Goal: Information Seeking & Learning: Learn about a topic

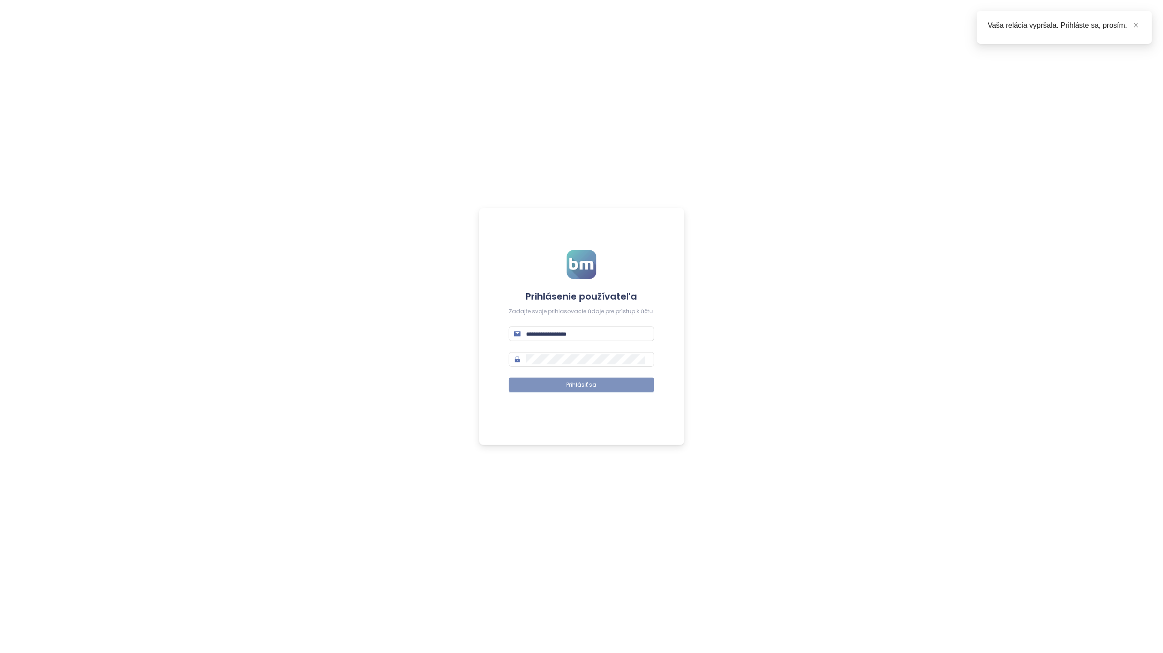
type input "**********"
click at [583, 381] on span "Prihlásiť sa" at bounding box center [582, 385] width 30 height 9
type input "**********"
click at [581, 384] on span "Prihlásiť sa" at bounding box center [582, 385] width 30 height 9
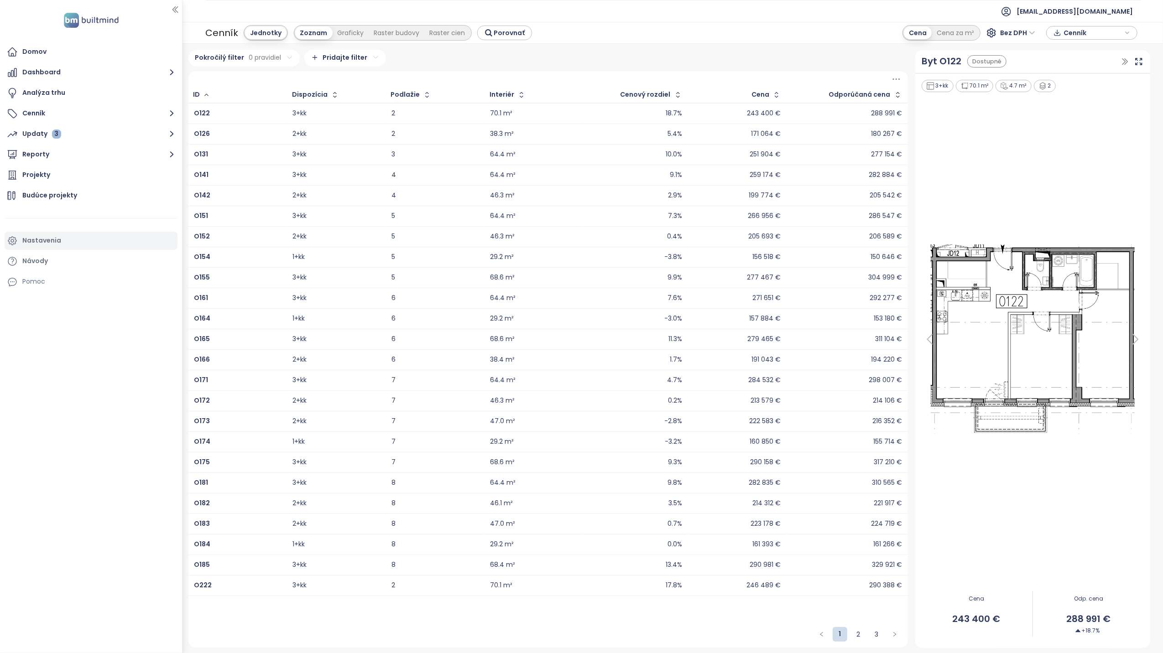
click at [29, 242] on div "Nastavenia" at bounding box center [41, 240] width 39 height 11
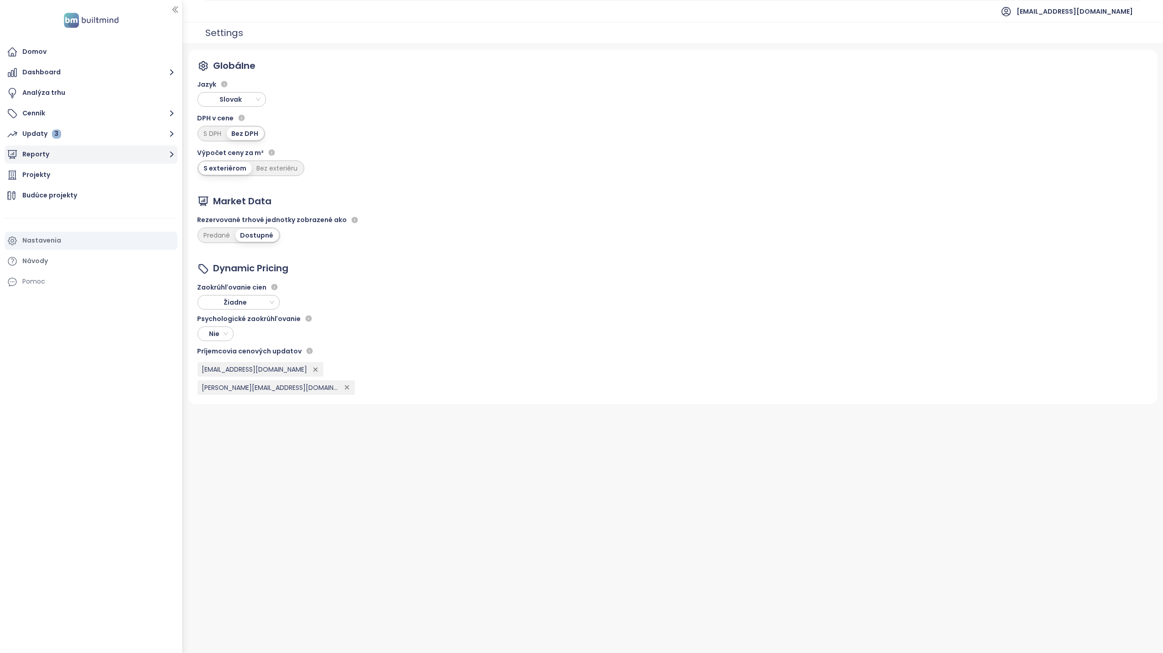
click at [35, 152] on button "Reporty" at bounding box center [91, 155] width 173 height 18
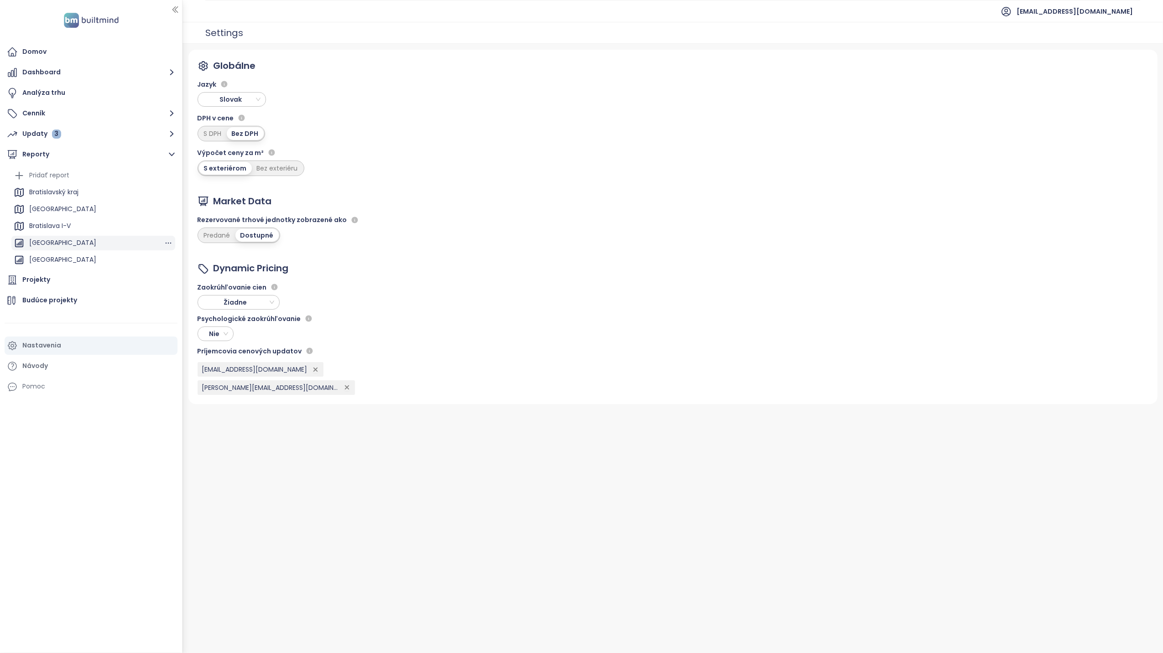
click at [57, 244] on div "[GEOGRAPHIC_DATA]" at bounding box center [62, 242] width 67 height 11
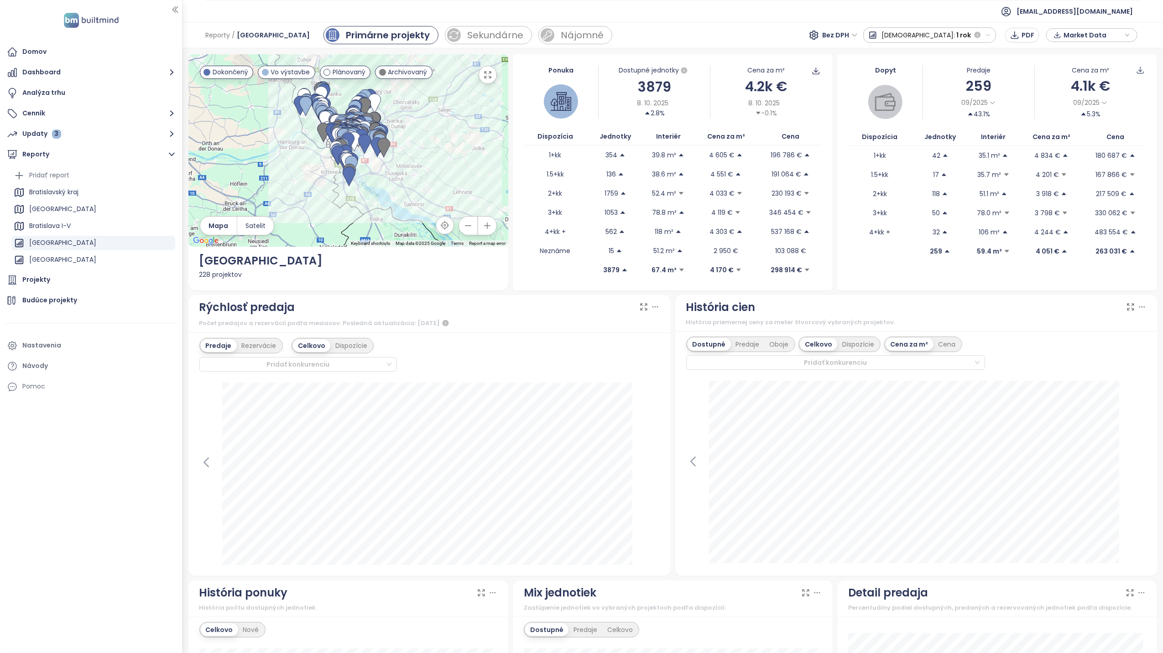
click at [651, 310] on icon at bounding box center [655, 306] width 9 height 9
click at [651, 307] on icon at bounding box center [655, 306] width 9 height 9
click at [651, 305] on icon at bounding box center [655, 306] width 9 height 9
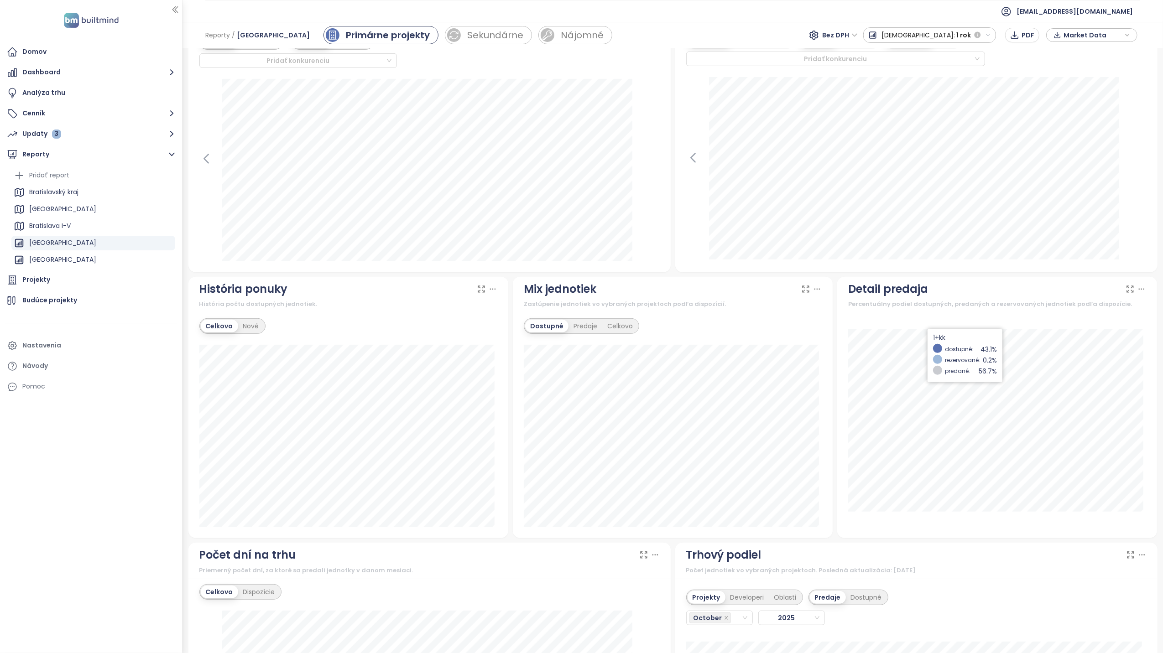
scroll to position [182, 0]
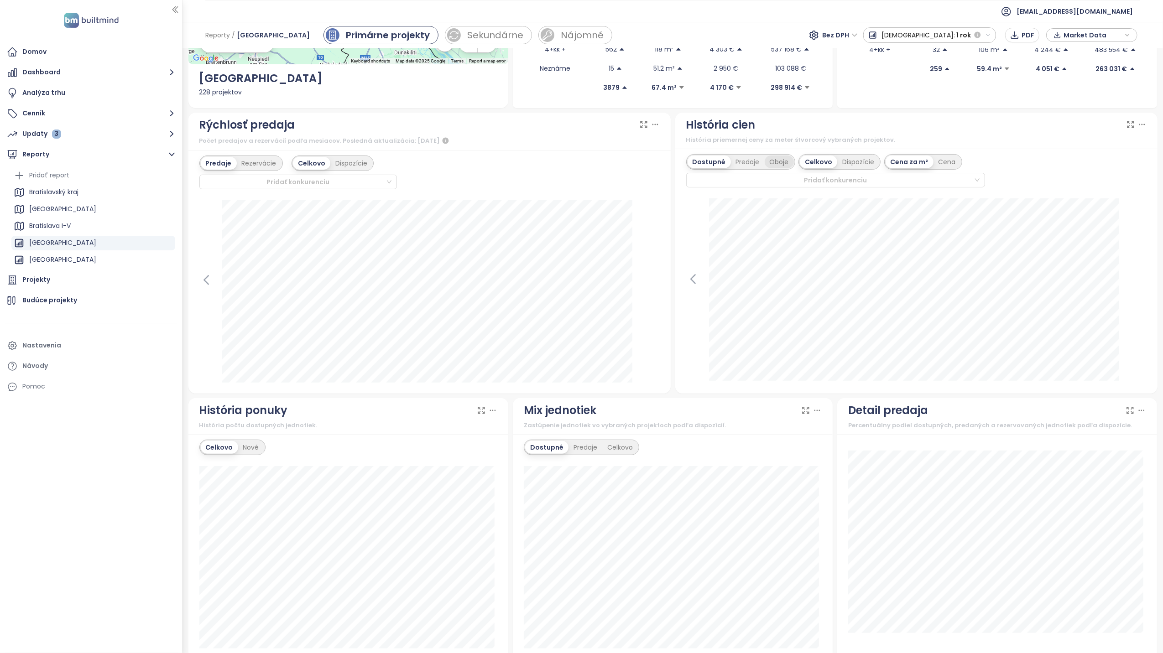
click at [770, 163] on div "Oboje" at bounding box center [779, 162] width 29 height 13
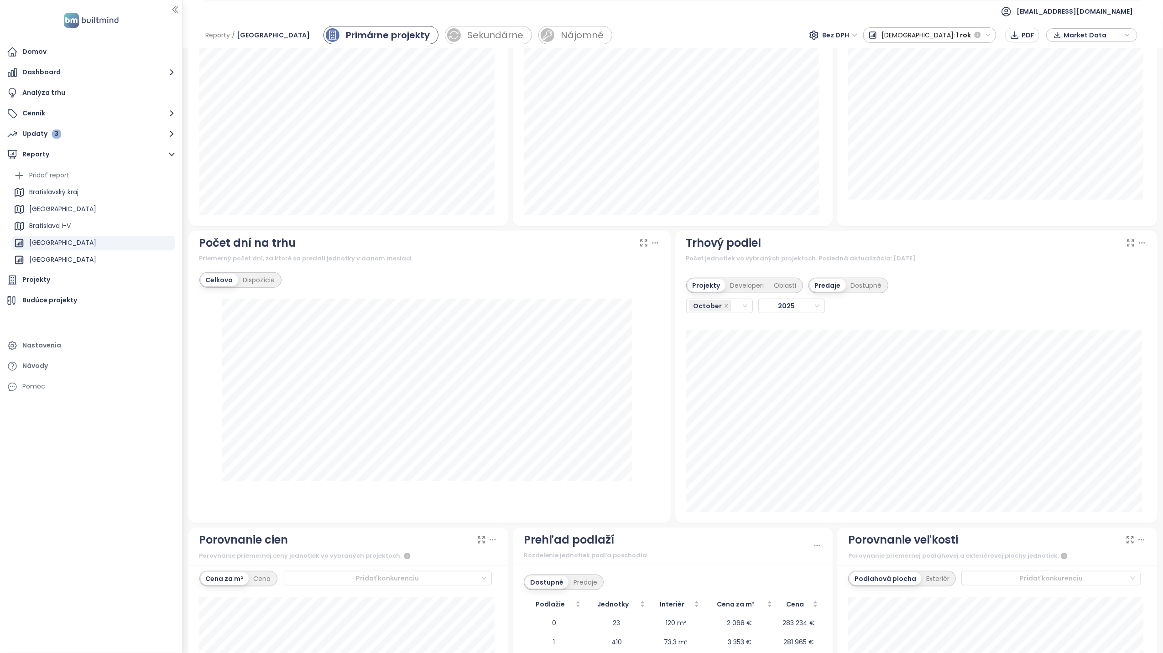
scroll to position [669, 0]
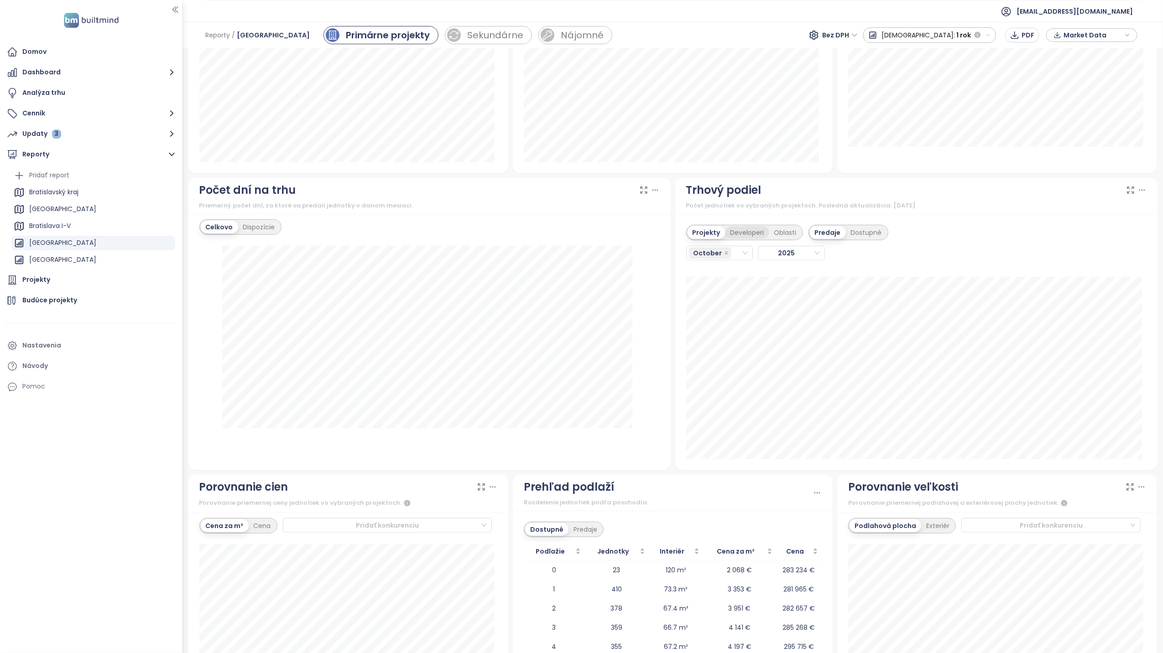
click at [740, 235] on div "Developeri" at bounding box center [747, 232] width 44 height 13
click at [729, 255] on div "October" at bounding box center [715, 253] width 52 height 13
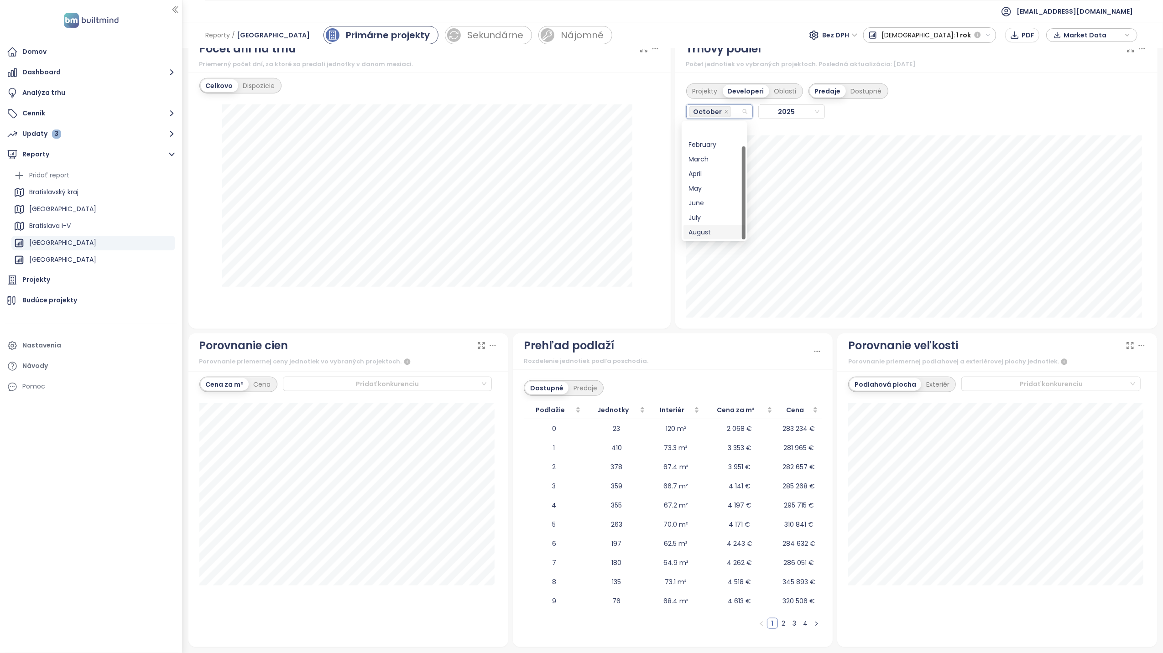
scroll to position [29, 0]
click at [714, 221] on div "September" at bounding box center [714, 218] width 51 height 10
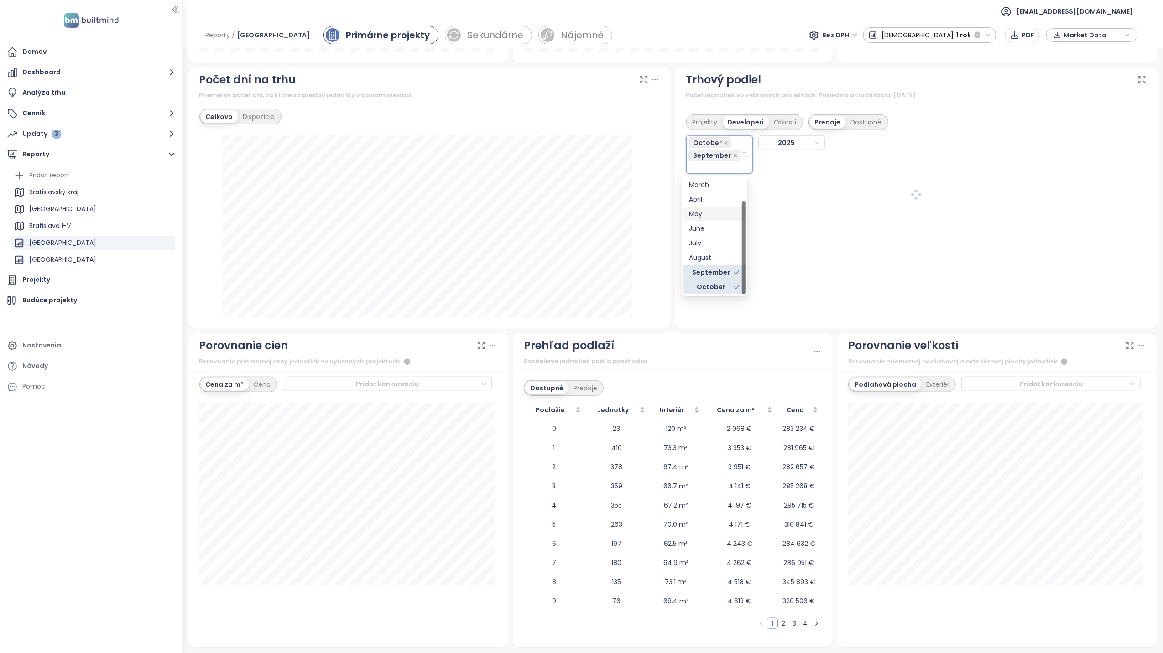
scroll to position [781, 0]
click at [702, 253] on div "August" at bounding box center [714, 258] width 51 height 10
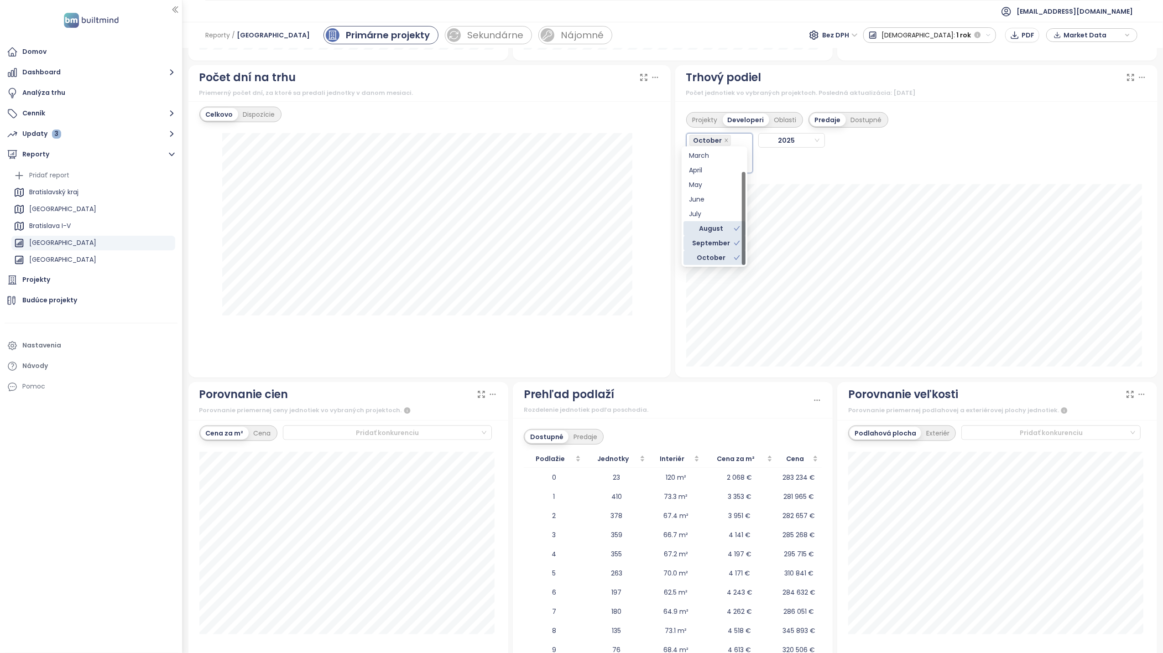
scroll to position [812, 0]
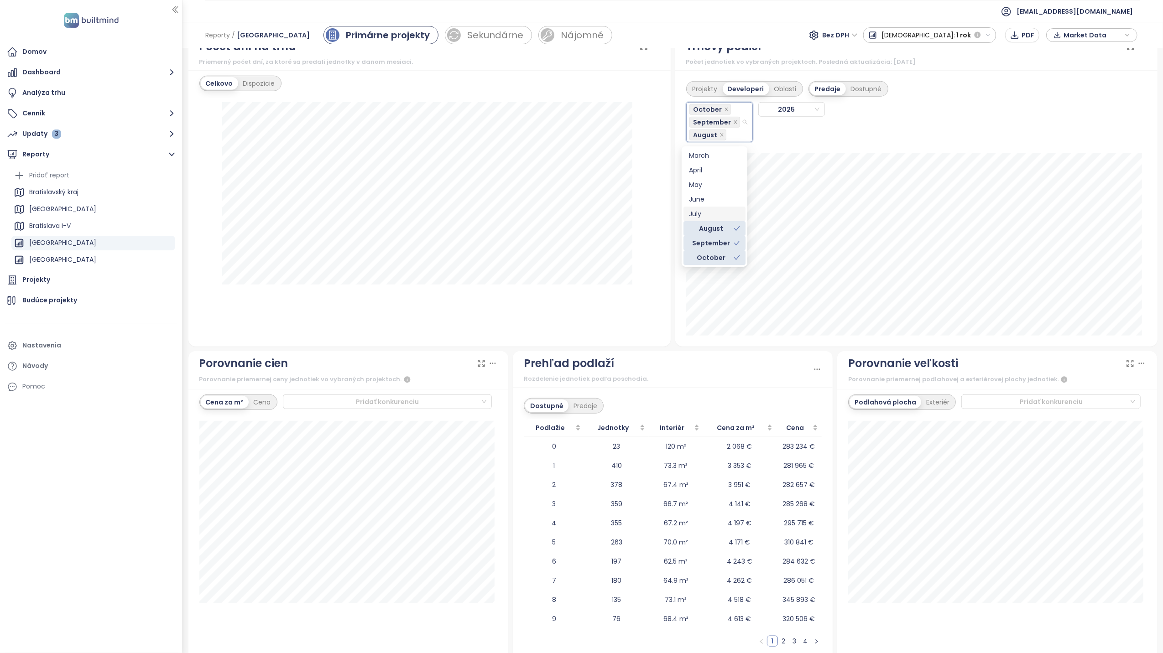
click at [695, 216] on div "July" at bounding box center [714, 214] width 51 height 10
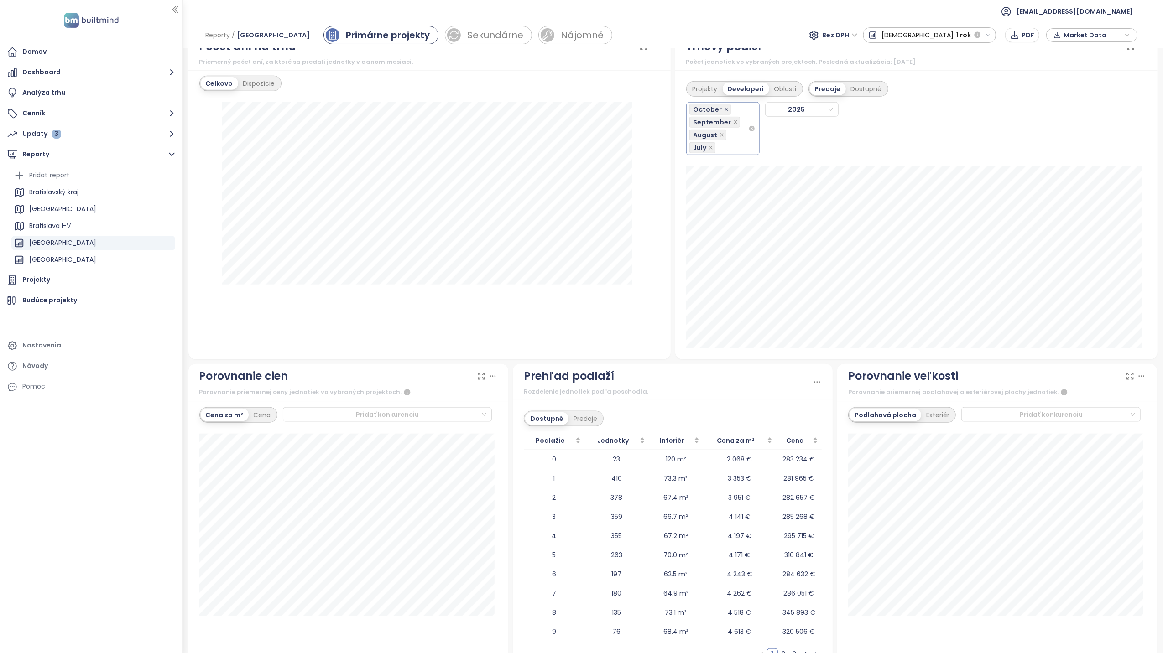
click at [724, 111] on icon "close" at bounding box center [726, 109] width 5 height 5
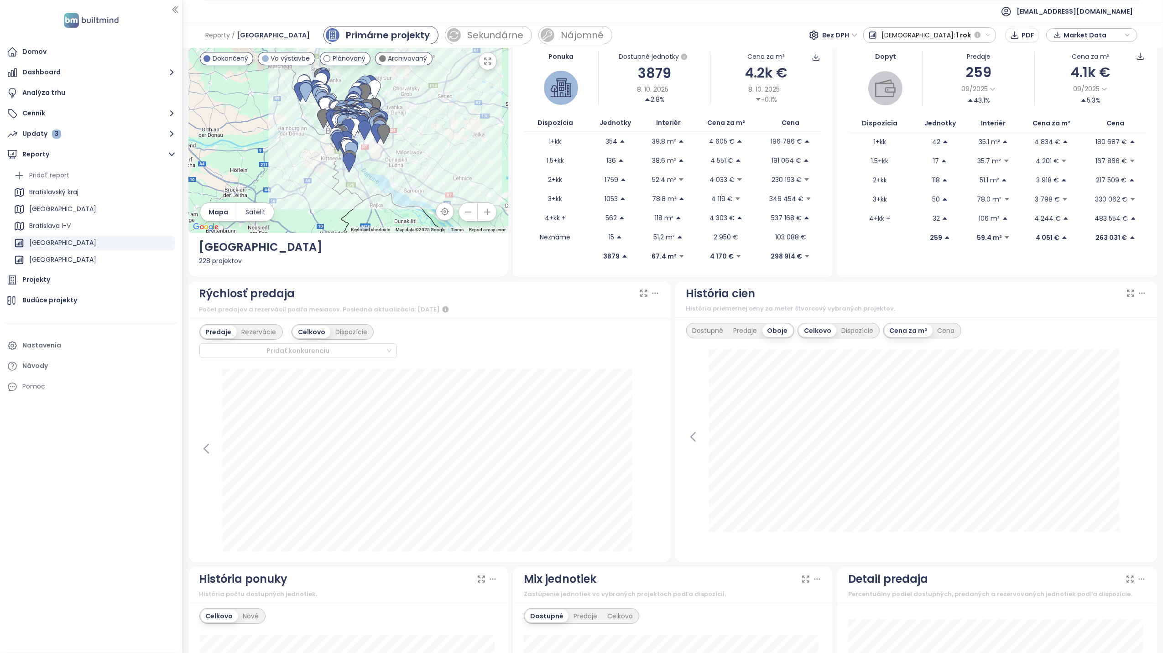
scroll to position [0, 0]
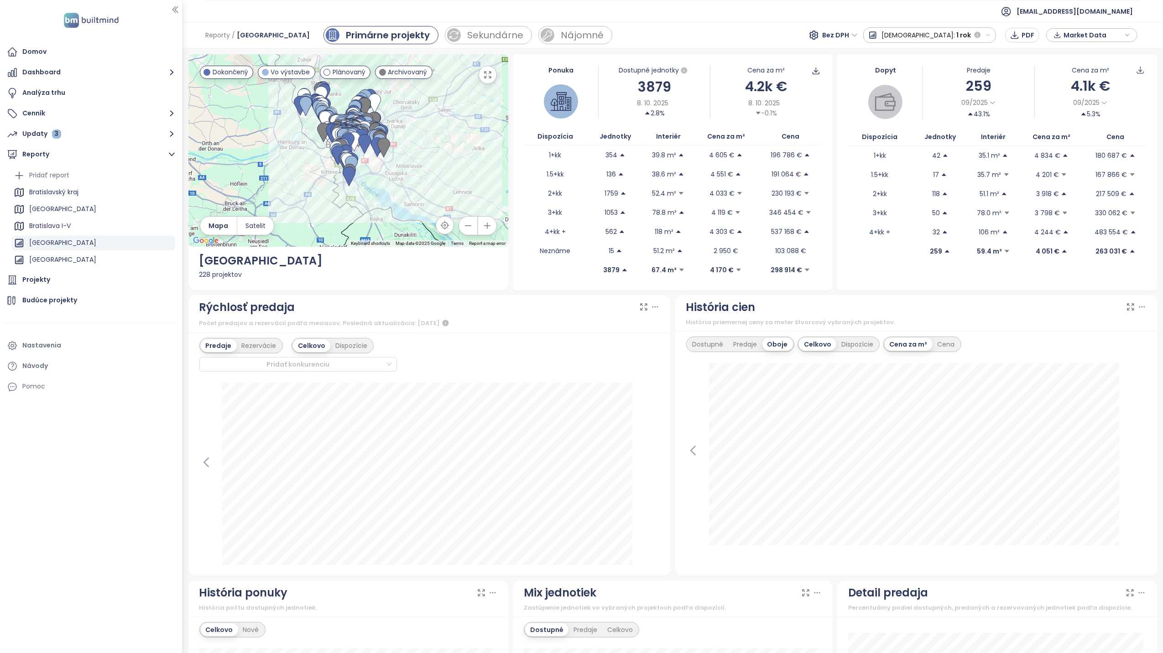
click at [987, 35] on icon "button" at bounding box center [988, 35] width 4 height 2
click at [944, 131] on div "Celé obdobie" at bounding box center [904, 133] width 80 height 16
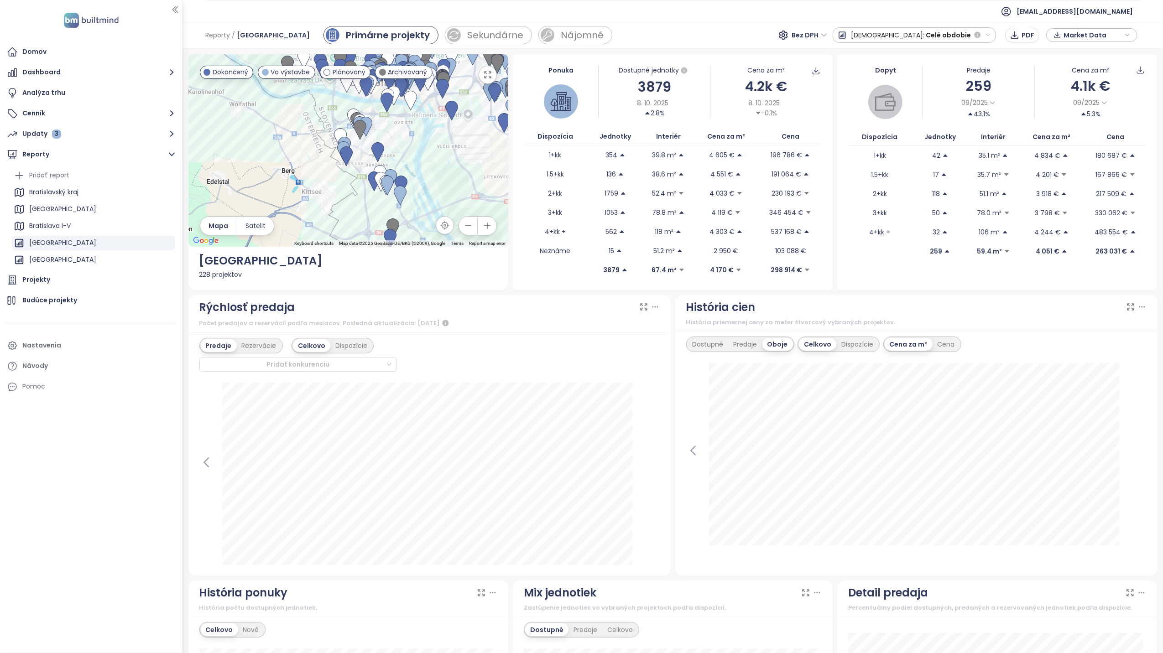
drag, startPoint x: 307, startPoint y: 203, endPoint x: 287, endPoint y: 134, distance: 72.3
click at [287, 134] on div at bounding box center [348, 150] width 320 height 193
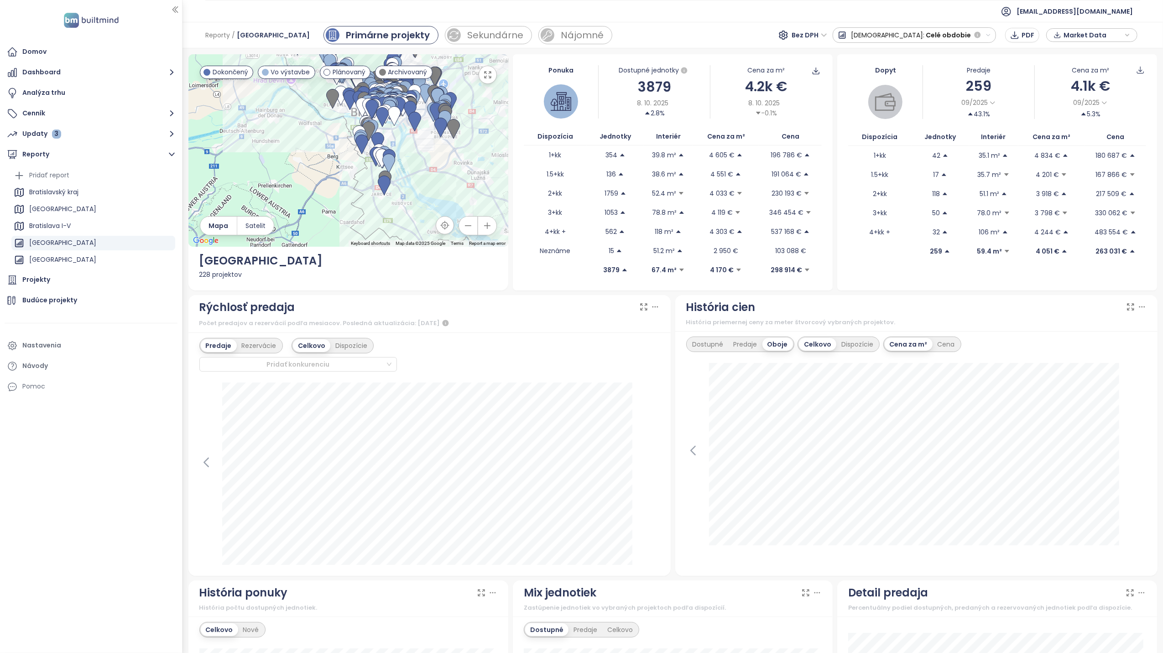
click at [696, 37] on div "Reporty / [GEOGRAPHIC_DATA] Primárne projekty Sekundárne Nájomné Bez DPH Predaj…" at bounding box center [672, 35] width 980 height 26
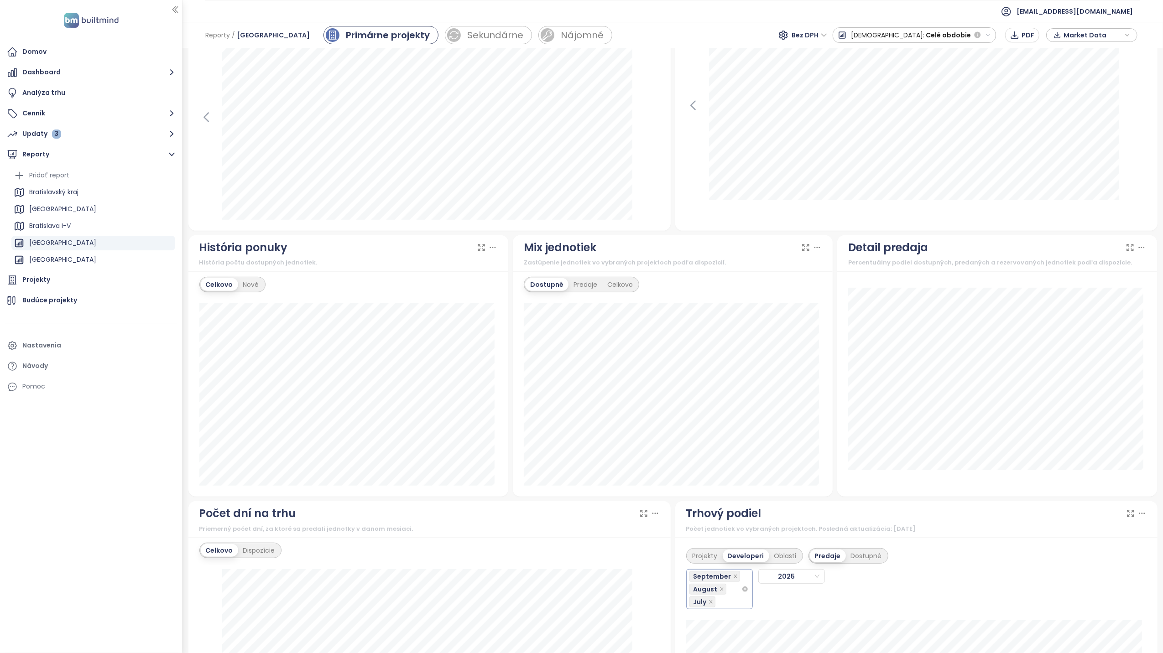
scroll to position [365, 0]
